Goal: Entertainment & Leisure: Consume media (video, audio)

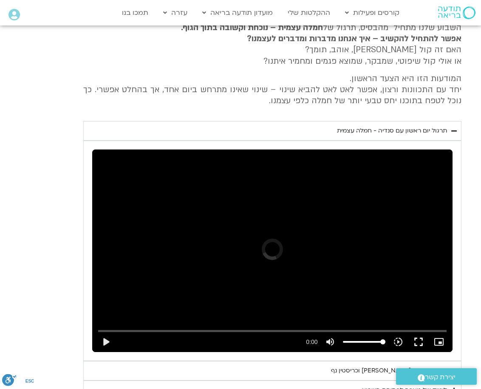
scroll to position [491, 0]
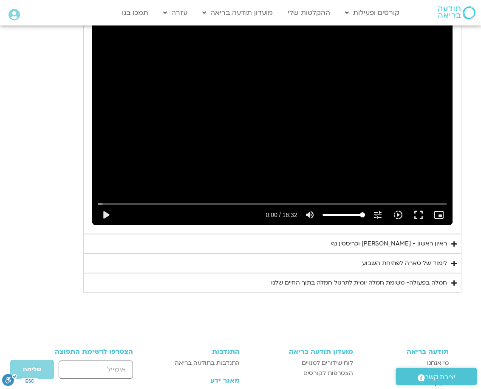
click at [425, 262] on div "לימוד של טארה לפתיחת השבוע" at bounding box center [404, 263] width 85 height 10
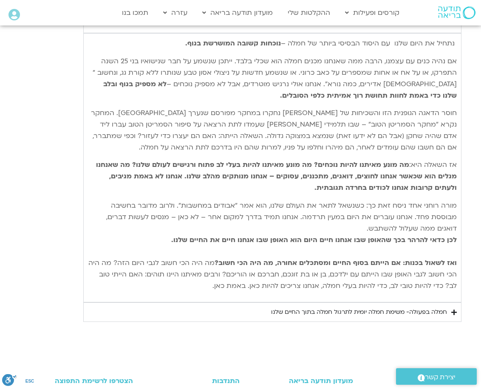
scroll to position [734, 0]
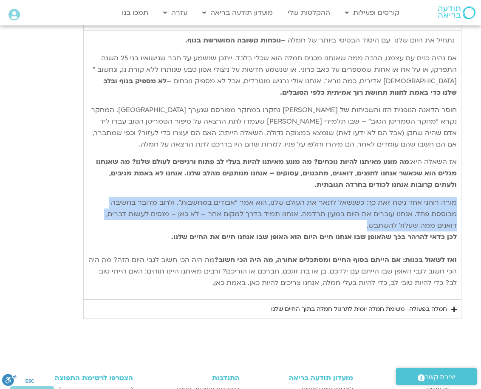
drag, startPoint x: 401, startPoint y: 229, endPoint x: 470, endPoint y: 202, distance: 74.6
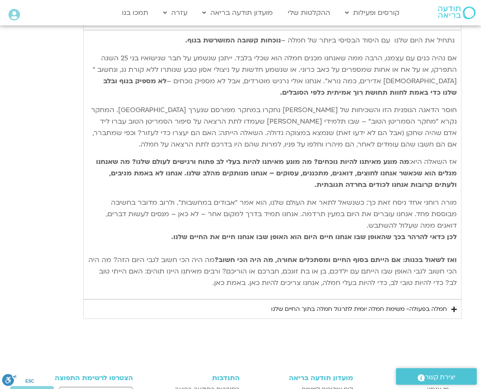
click at [409, 310] on div "חמלה בפעולה- משימת חמלה יומית לתרגול חמלה בתוך החיים שלנו" at bounding box center [359, 309] width 176 height 10
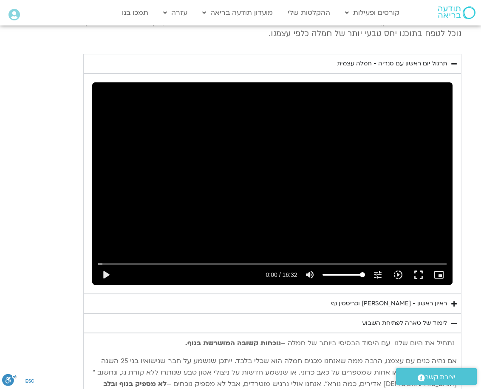
scroll to position [437, 0]
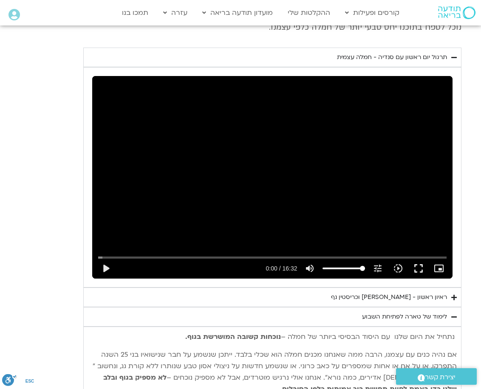
click at [456, 58] on icon "Accordion. Open links with Enter or Space, close with Escape, and navigate with…" at bounding box center [454, 57] width 6 height 6
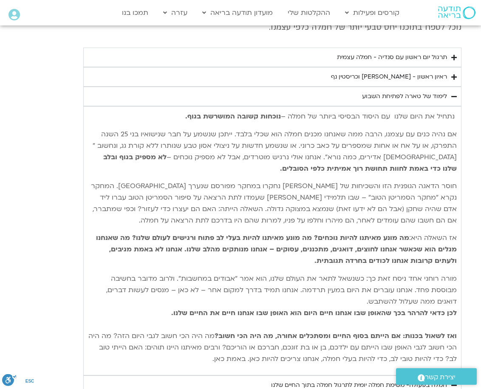
click at [450, 76] on summary "ראיון ראשון - [PERSON_NAME] וכריסטין נף" at bounding box center [272, 77] width 378 height 20
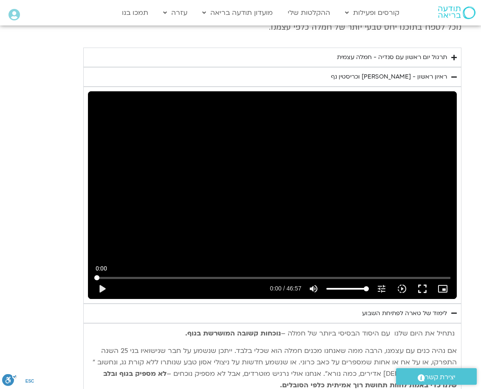
drag, startPoint x: 97, startPoint y: 275, endPoint x: 90, endPoint y: 276, distance: 7.2
click at [94, 276] on input "Seek" at bounding box center [272, 277] width 356 height 5
click at [98, 288] on button "play_arrow" at bounding box center [102, 289] width 20 height 20
click at [166, 279] on input "Seek" at bounding box center [272, 277] width 356 height 5
click at [102, 287] on button "pause" at bounding box center [102, 289] width 20 height 20
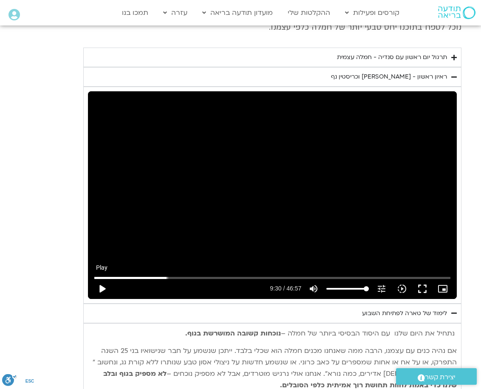
click at [102, 286] on button "play_arrow" at bounding box center [102, 289] width 20 height 20
click at [197, 279] on input "Seek" at bounding box center [272, 277] width 356 height 5
click at [193, 277] on input "Seek" at bounding box center [272, 277] width 356 height 5
click at [98, 288] on button "pause" at bounding box center [102, 289] width 20 height 20
click at [100, 287] on button "play_arrow" at bounding box center [102, 289] width 20 height 20
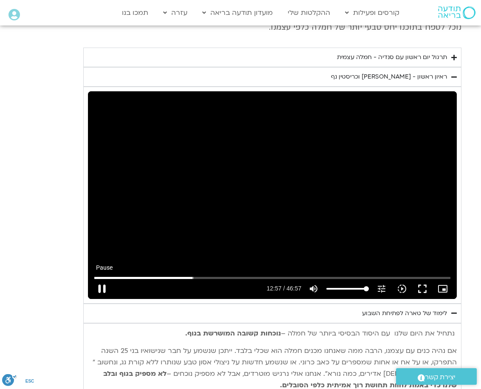
click at [100, 287] on button "pause" at bounding box center [102, 289] width 20 height 20
type input "777.328835"
